Goal: Information Seeking & Learning: Check status

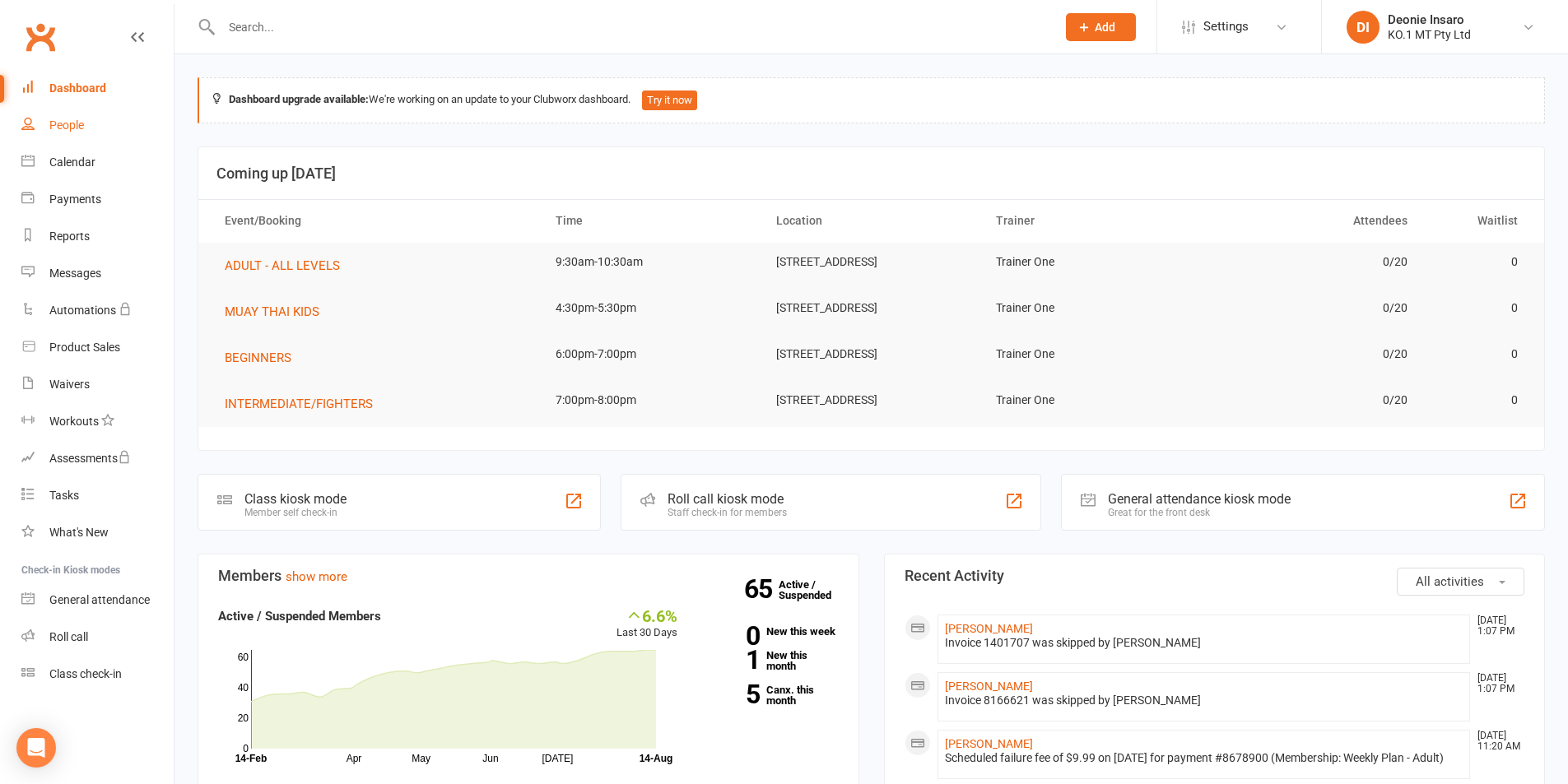
click at [65, 118] on link "People" at bounding box center [97, 125] width 152 height 37
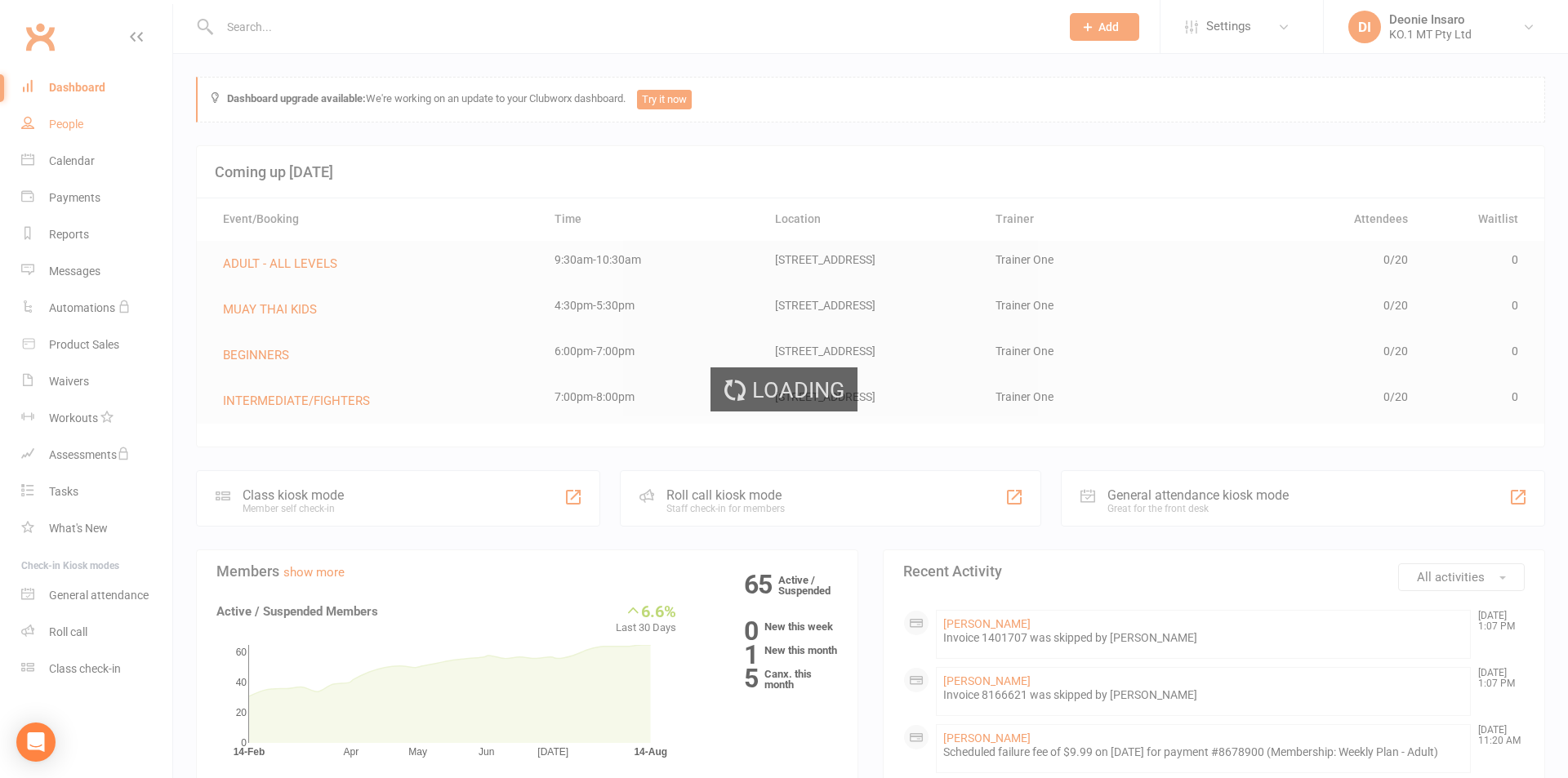
select select "100"
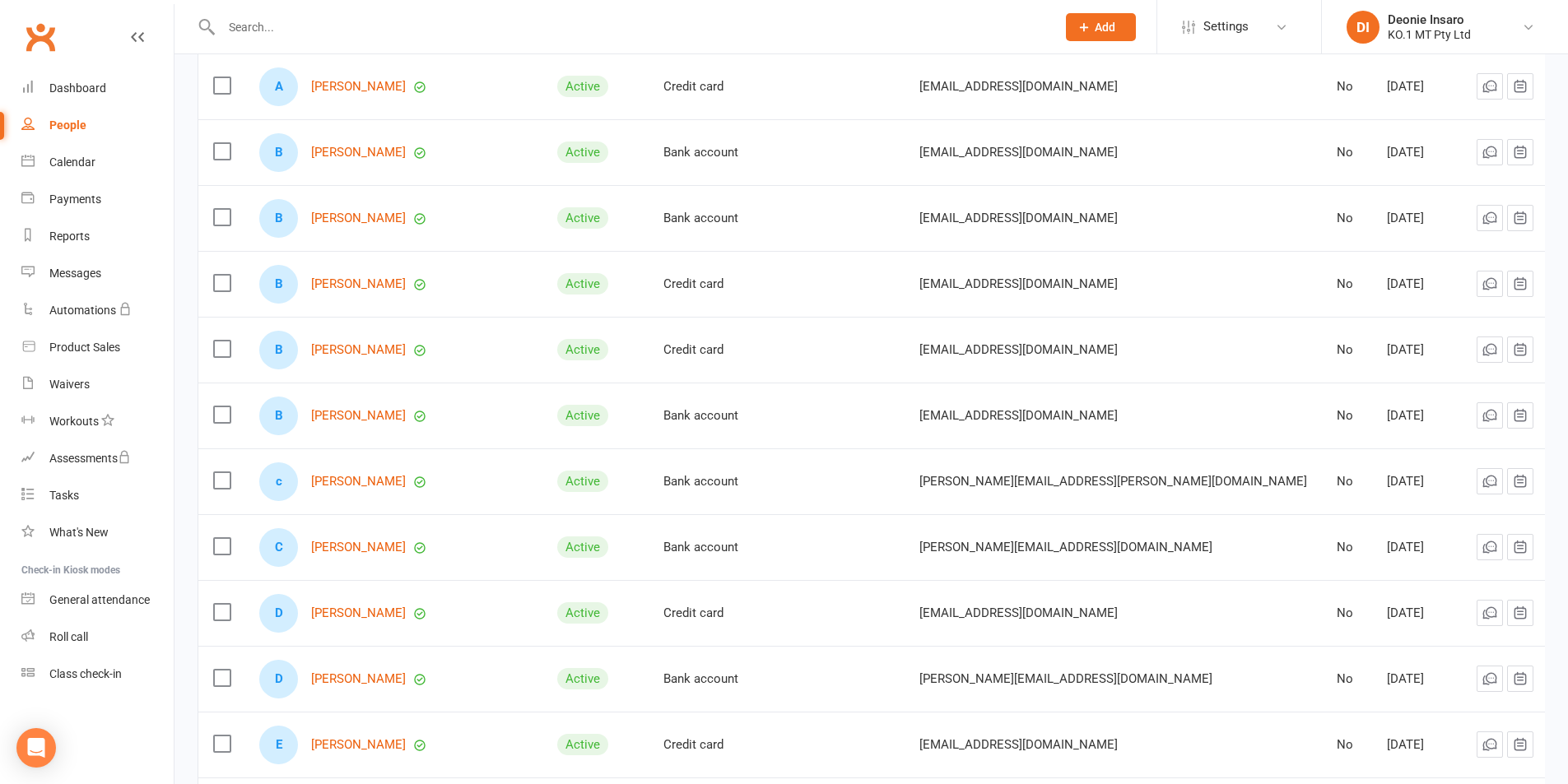
scroll to position [740, 0]
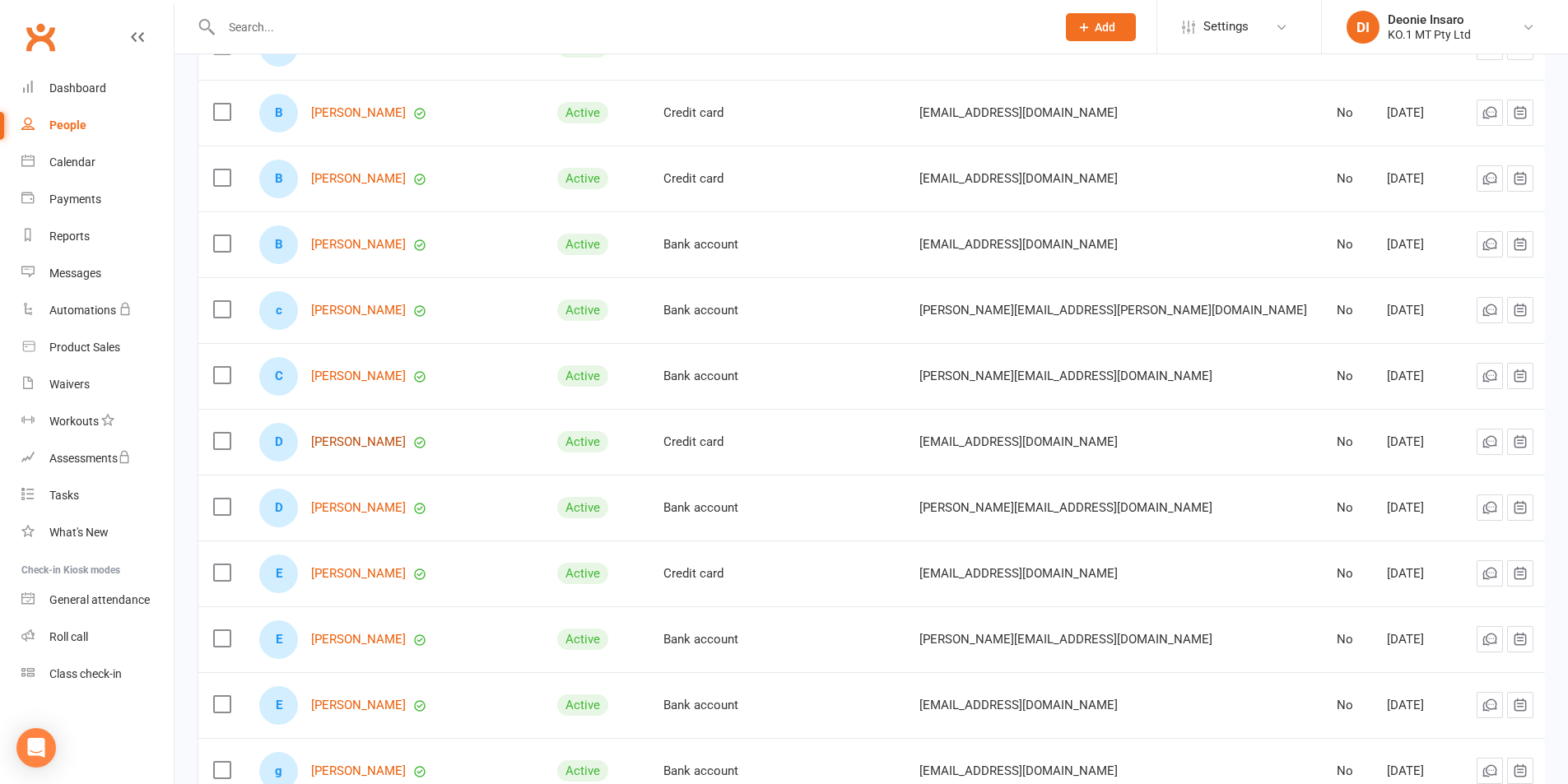
click at [347, 435] on link "[PERSON_NAME]" at bounding box center [358, 441] width 95 height 14
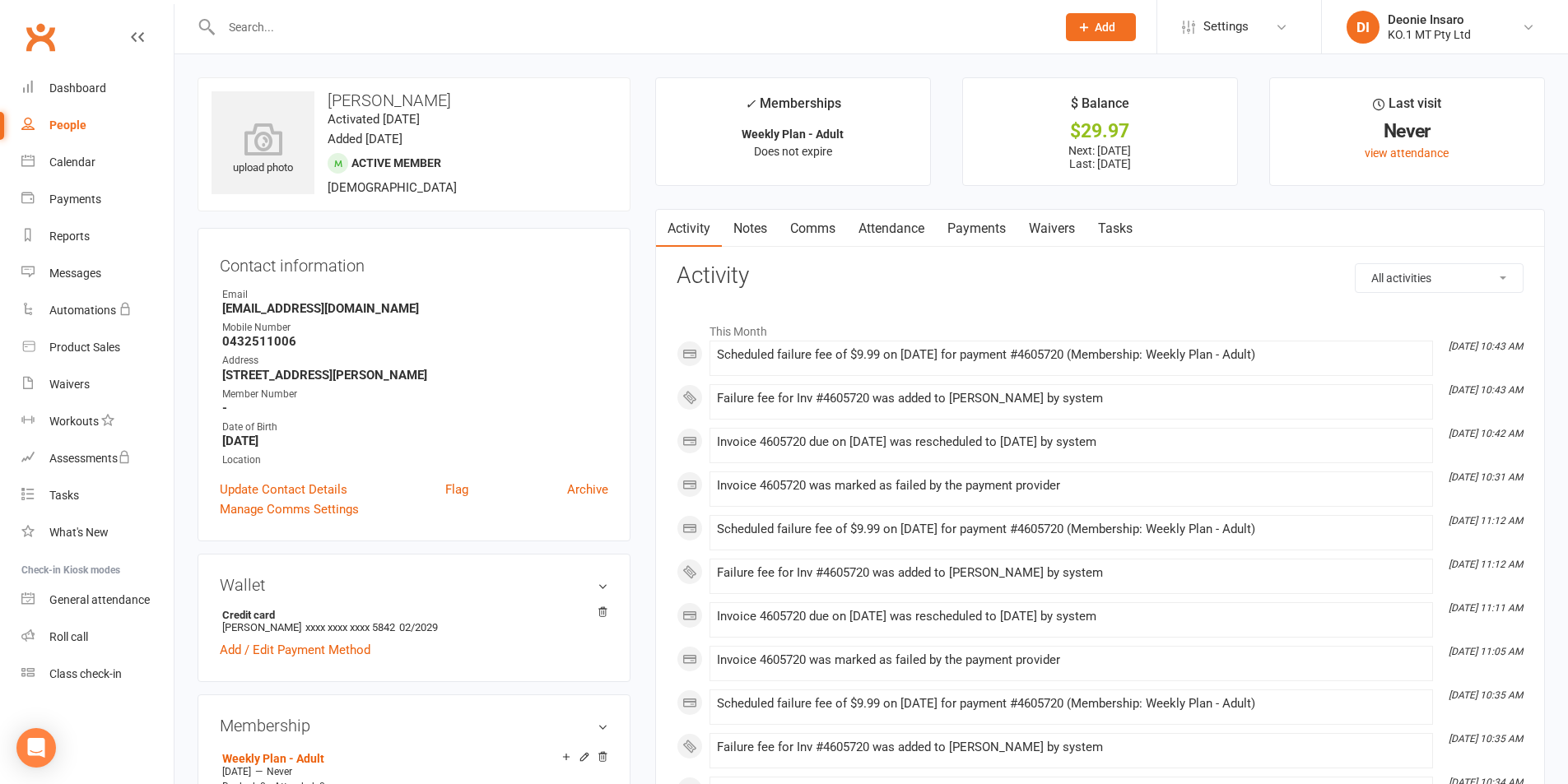
click at [964, 219] on link "Payments" at bounding box center [976, 229] width 82 height 38
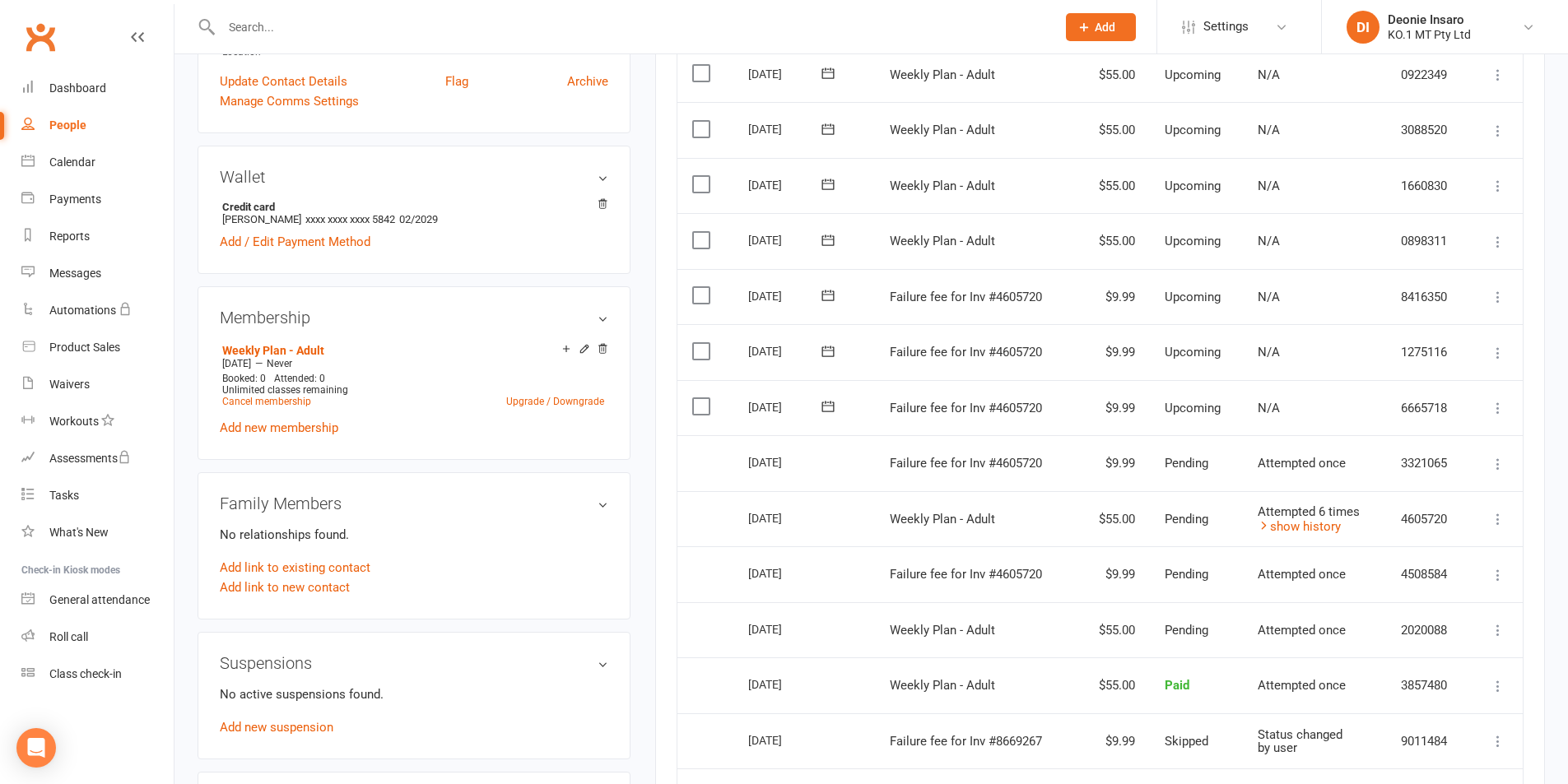
scroll to position [411, 0]
click at [1284, 520] on link "show history" at bounding box center [1299, 523] width 83 height 15
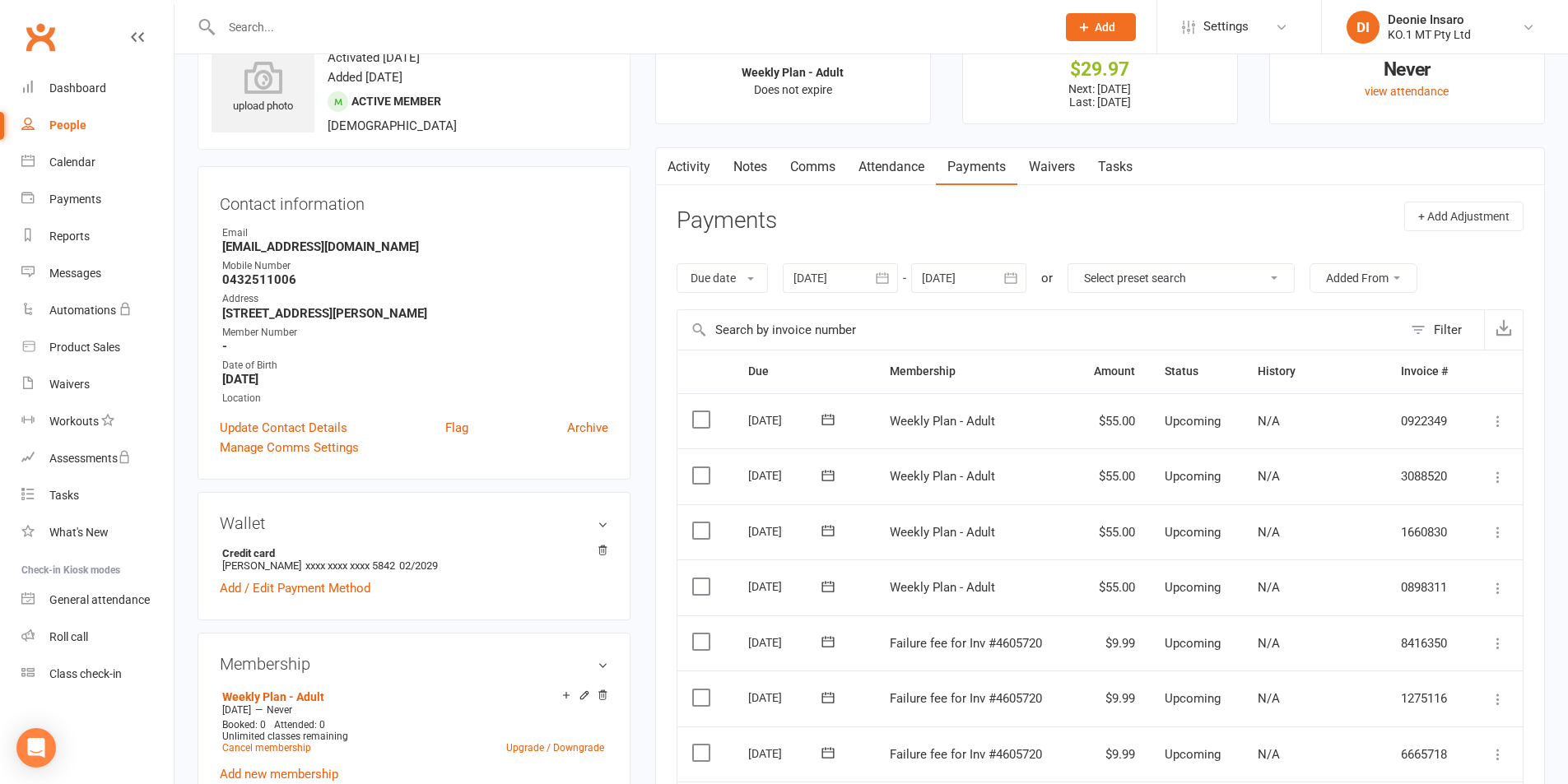
scroll to position [0, 0]
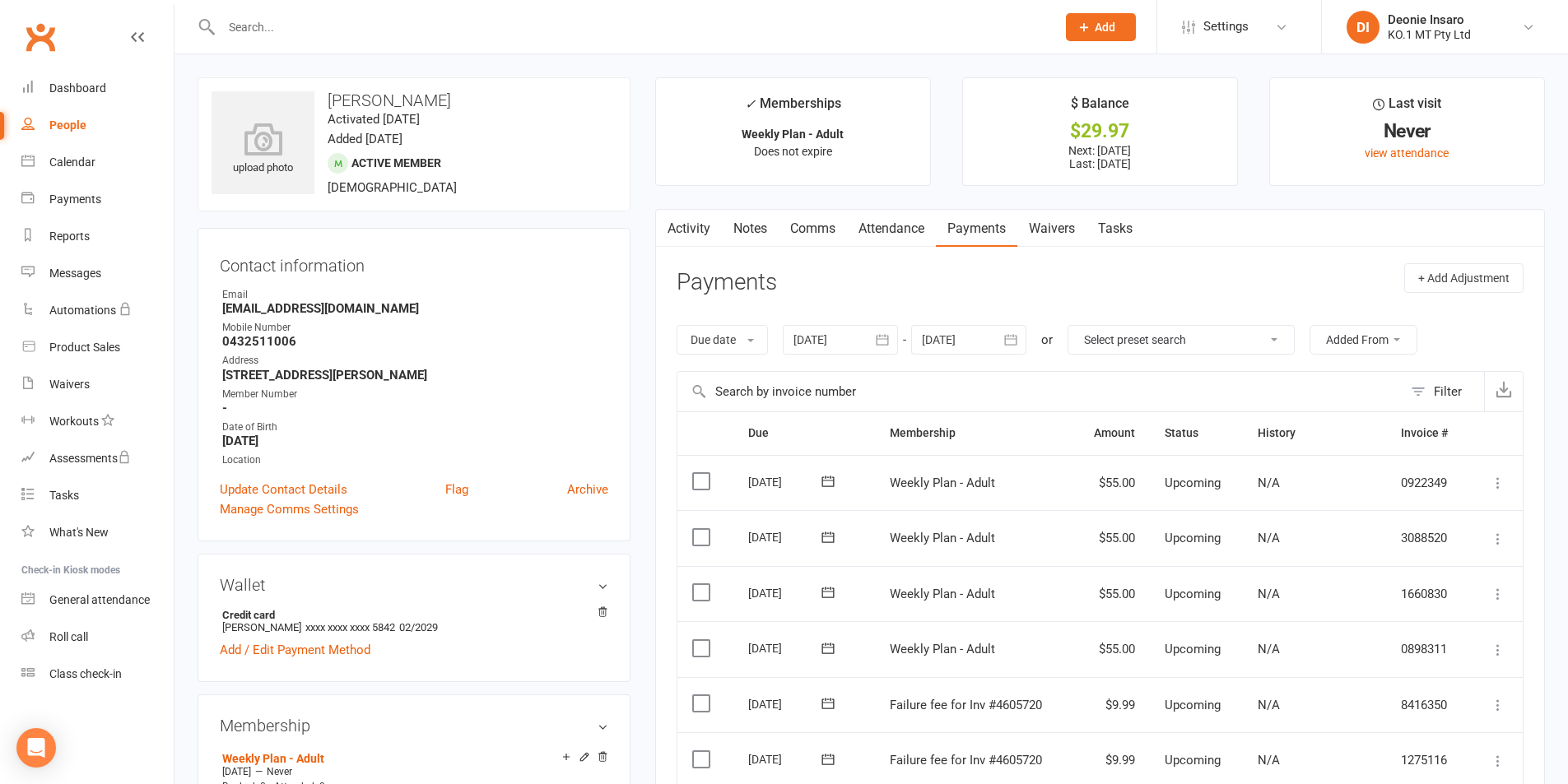
click at [72, 118] on link "People" at bounding box center [97, 125] width 152 height 37
select select "100"
